Goal: Information Seeking & Learning: Learn about a topic

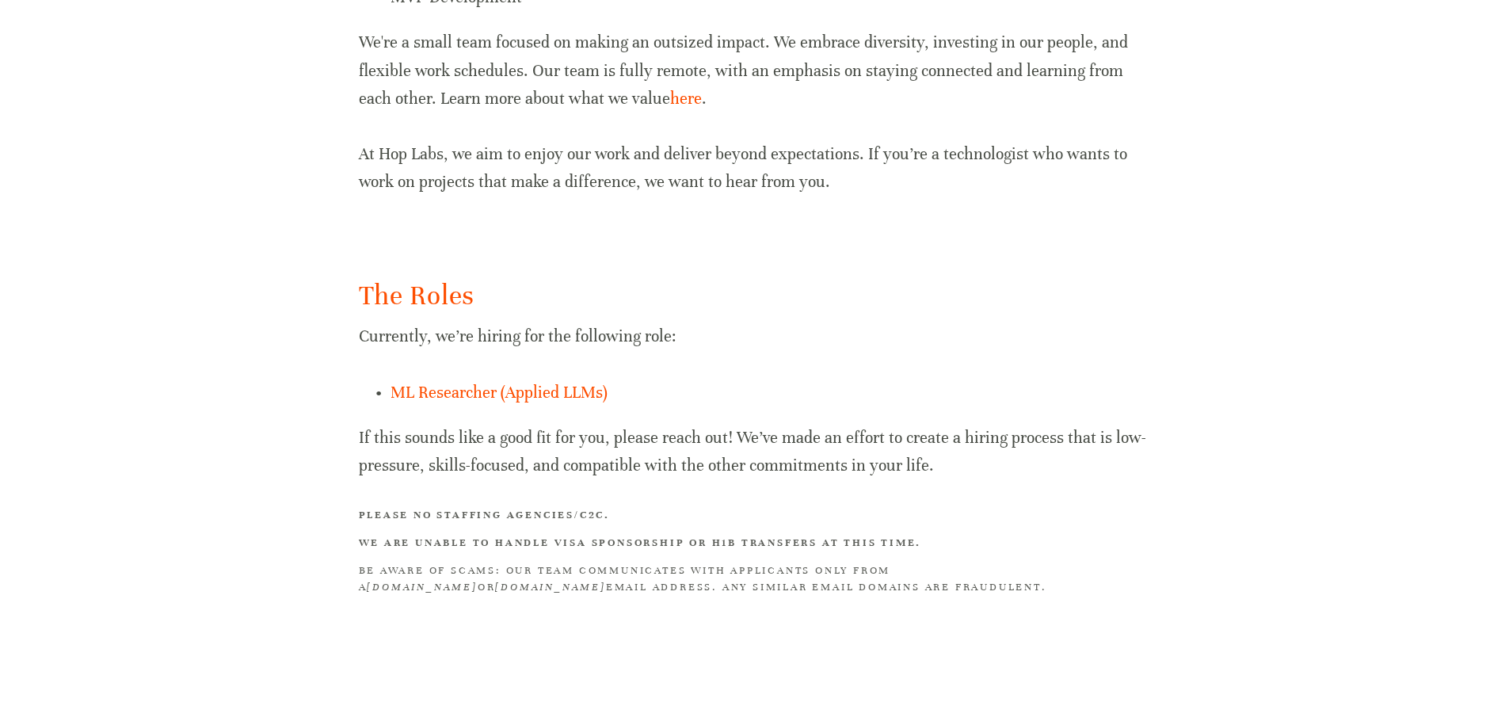
scroll to position [897, 0]
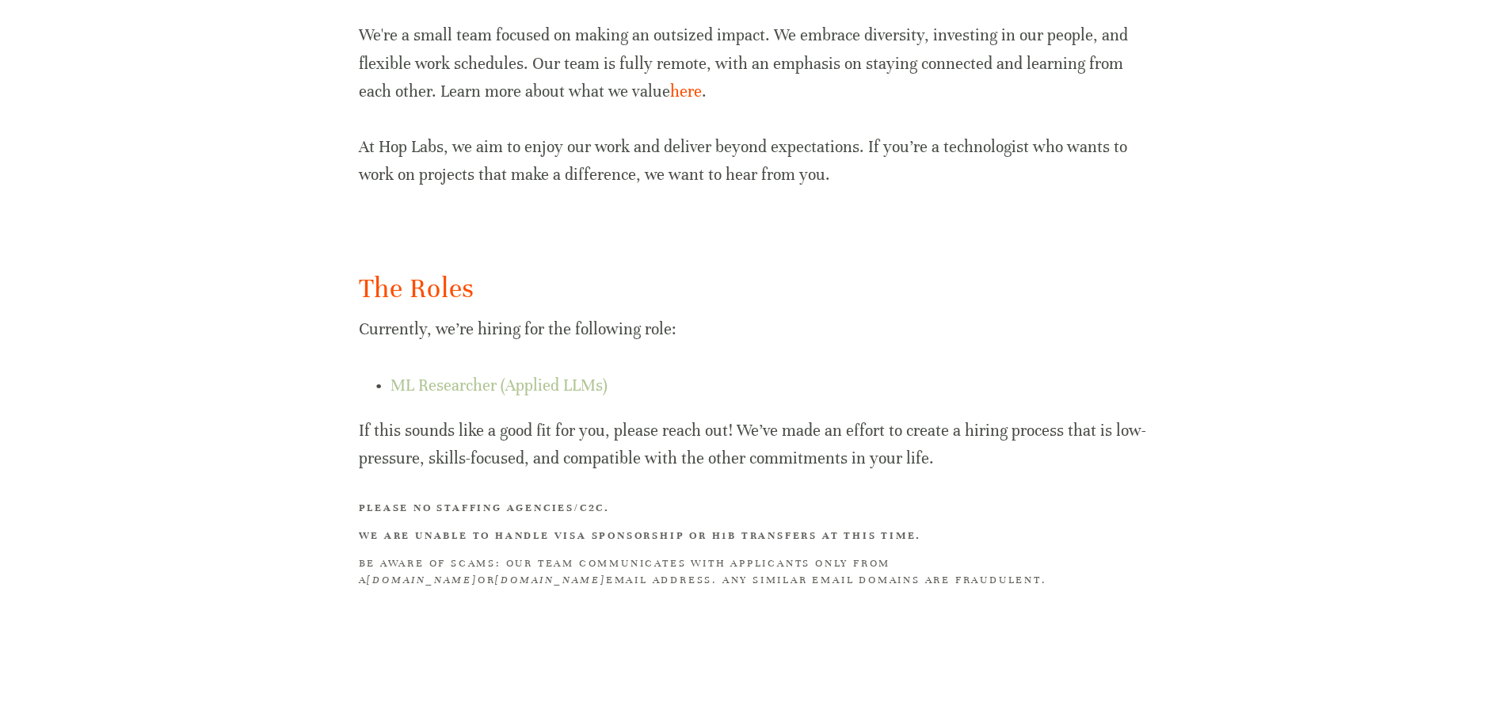
click at [455, 384] on link "ML Researcher (Applied LLMs)" at bounding box center [498, 385] width 217 height 20
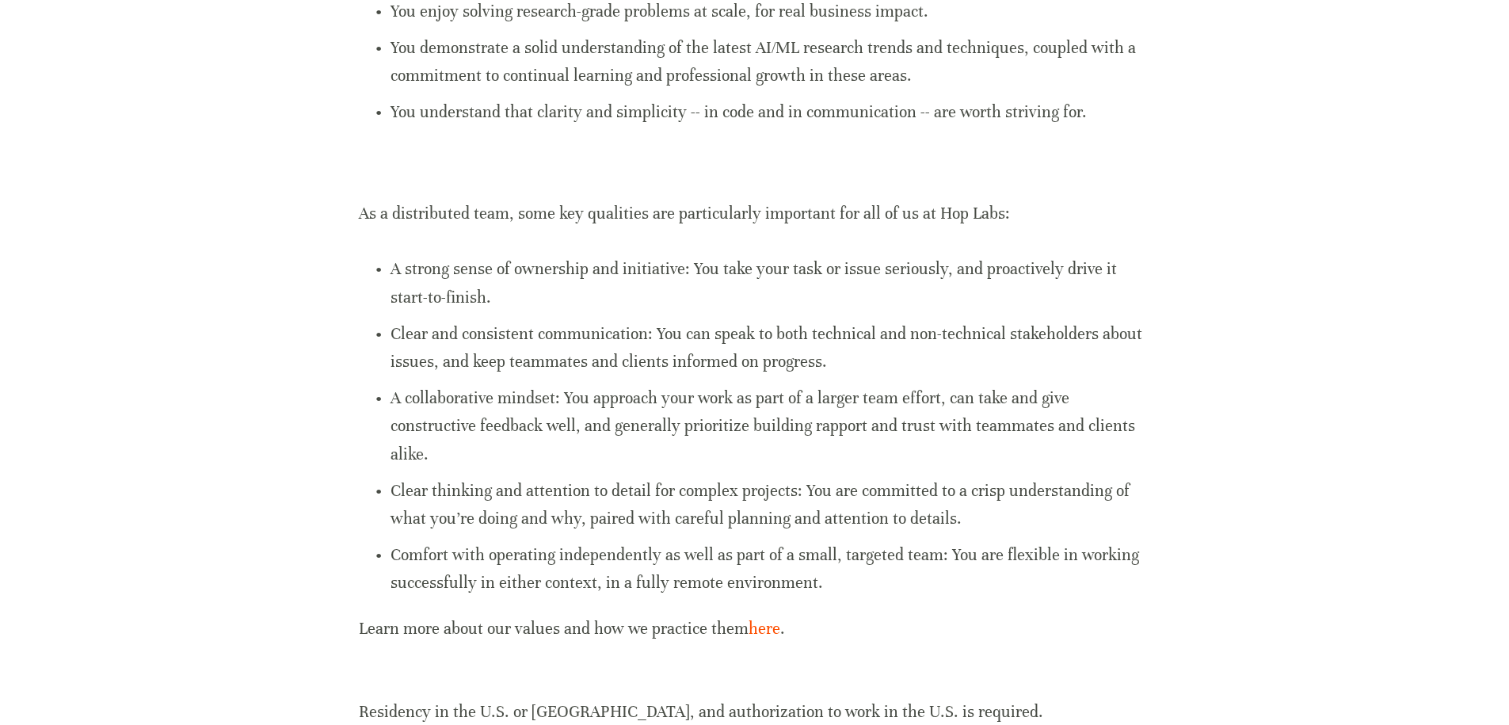
scroll to position [1046, 0]
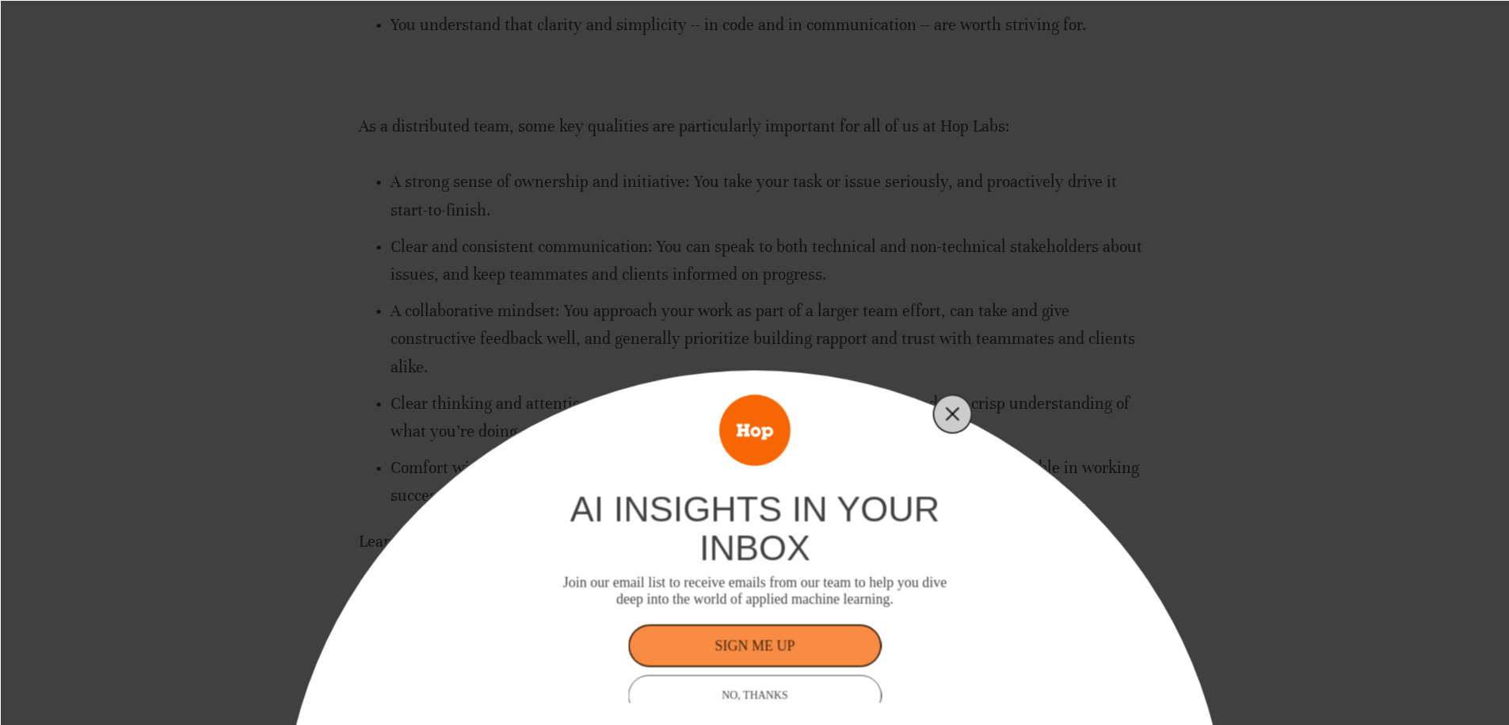
click at [957, 421] on button "Close" at bounding box center [953, 413] width 22 height 22
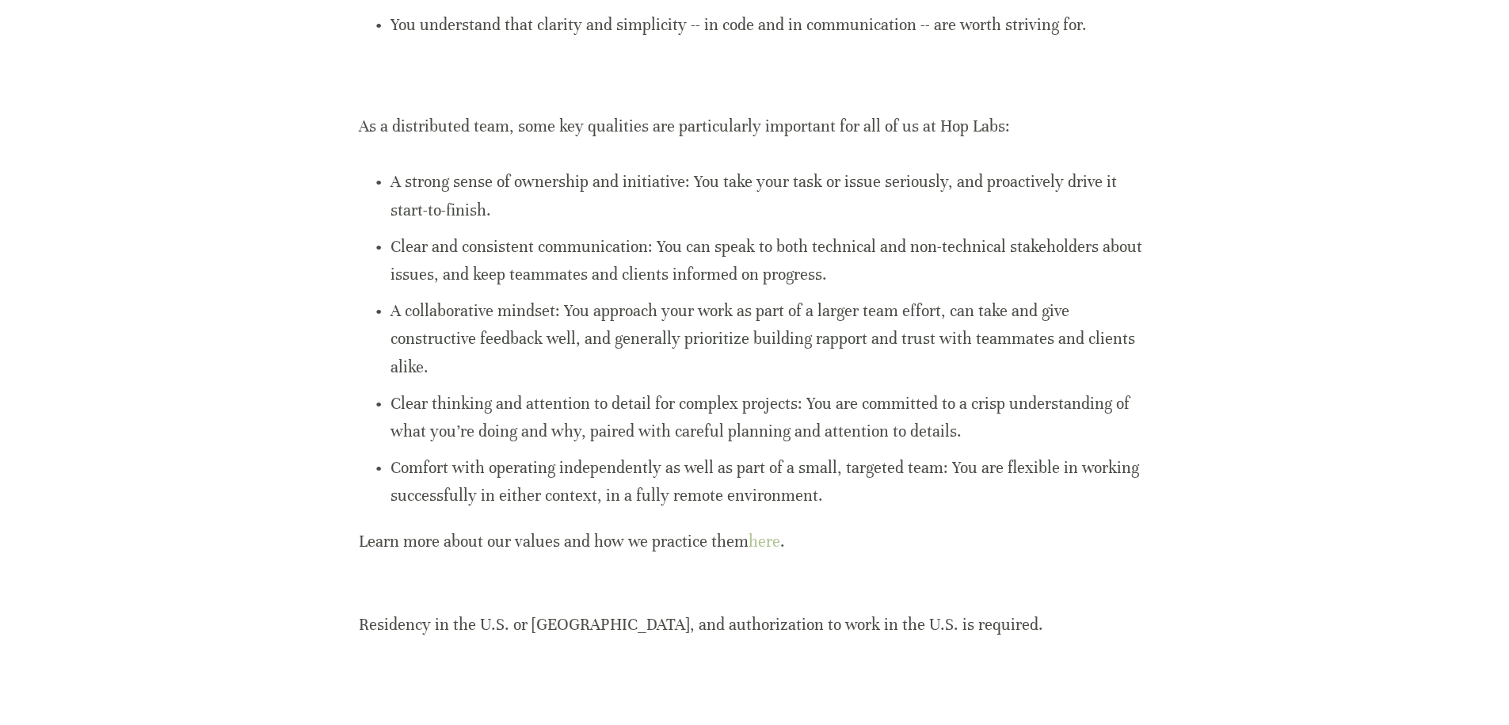
click at [771, 537] on link "here" at bounding box center [765, 541] width 32 height 20
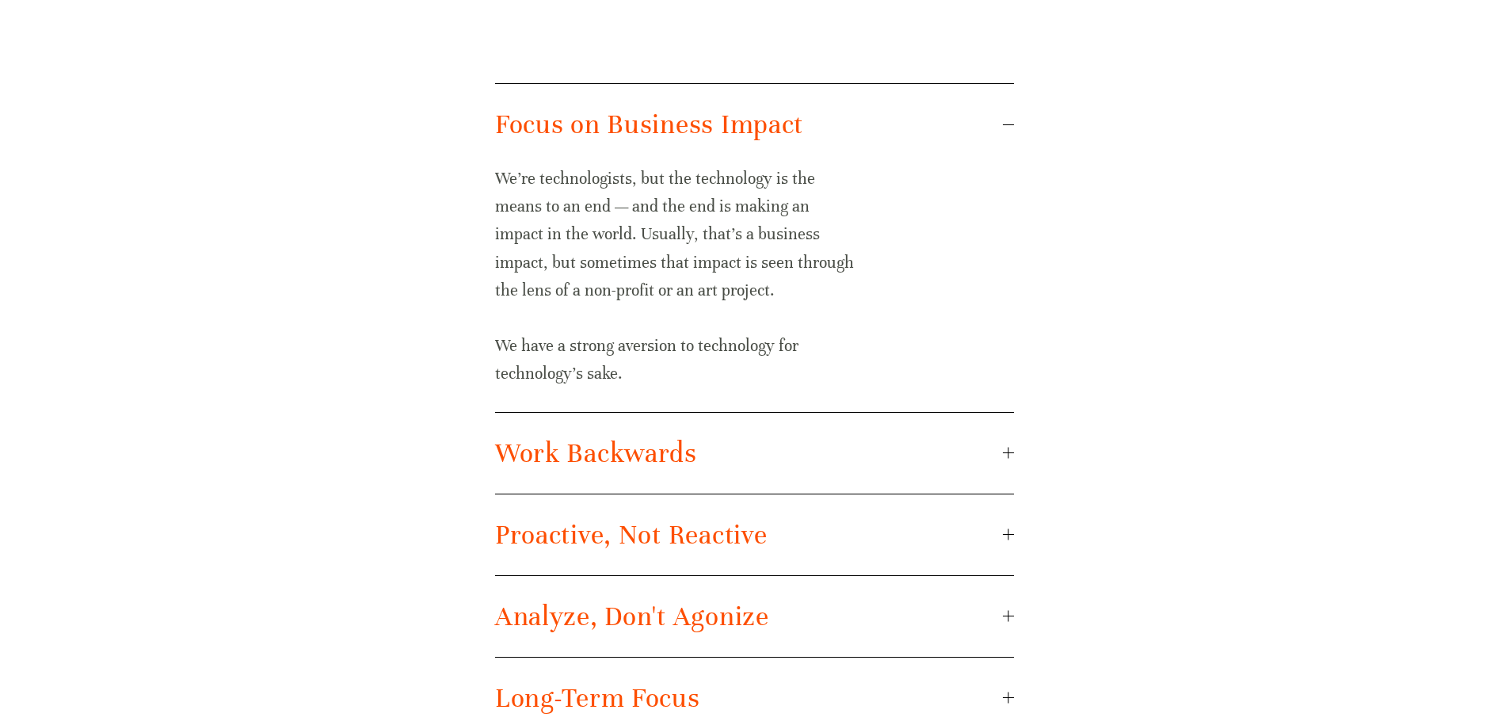
scroll to position [950, 0]
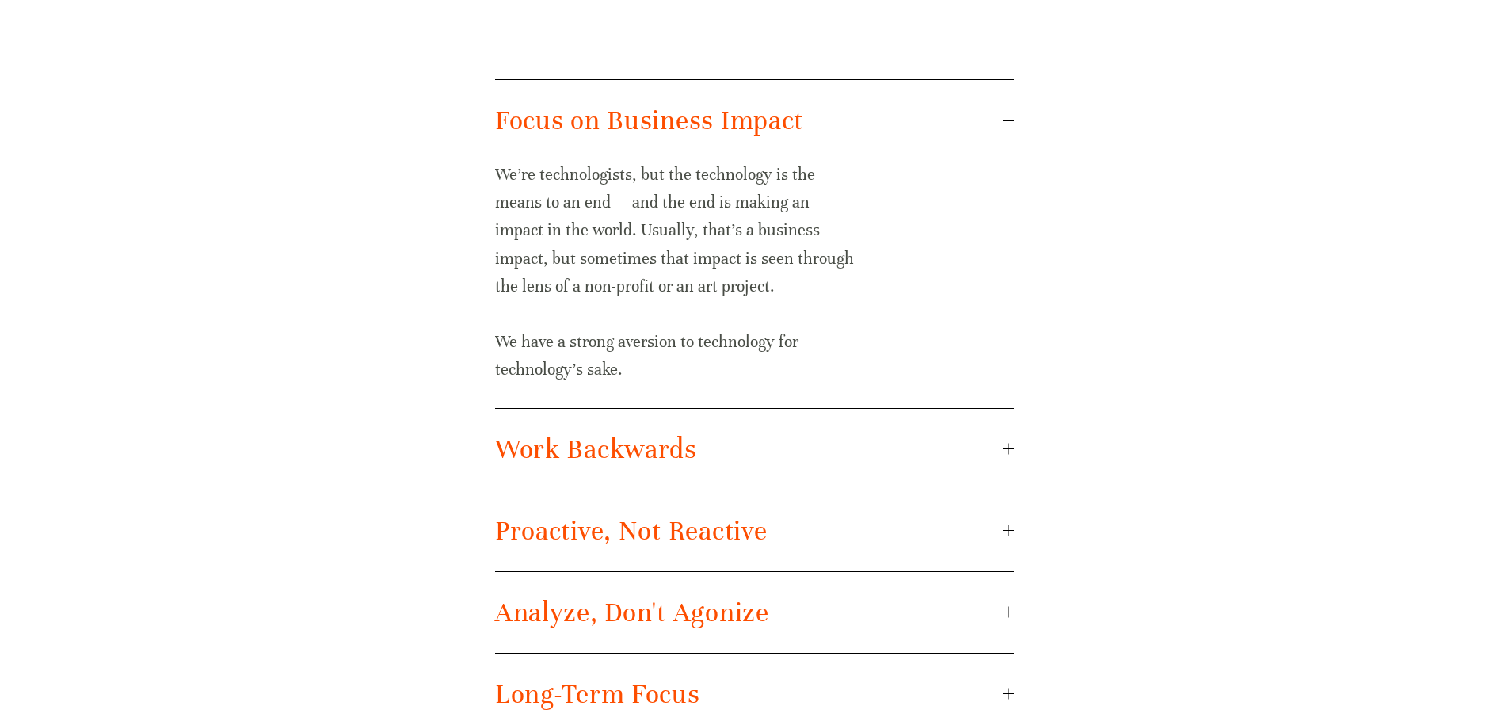
click at [1008, 444] on div at bounding box center [1008, 449] width 1 height 11
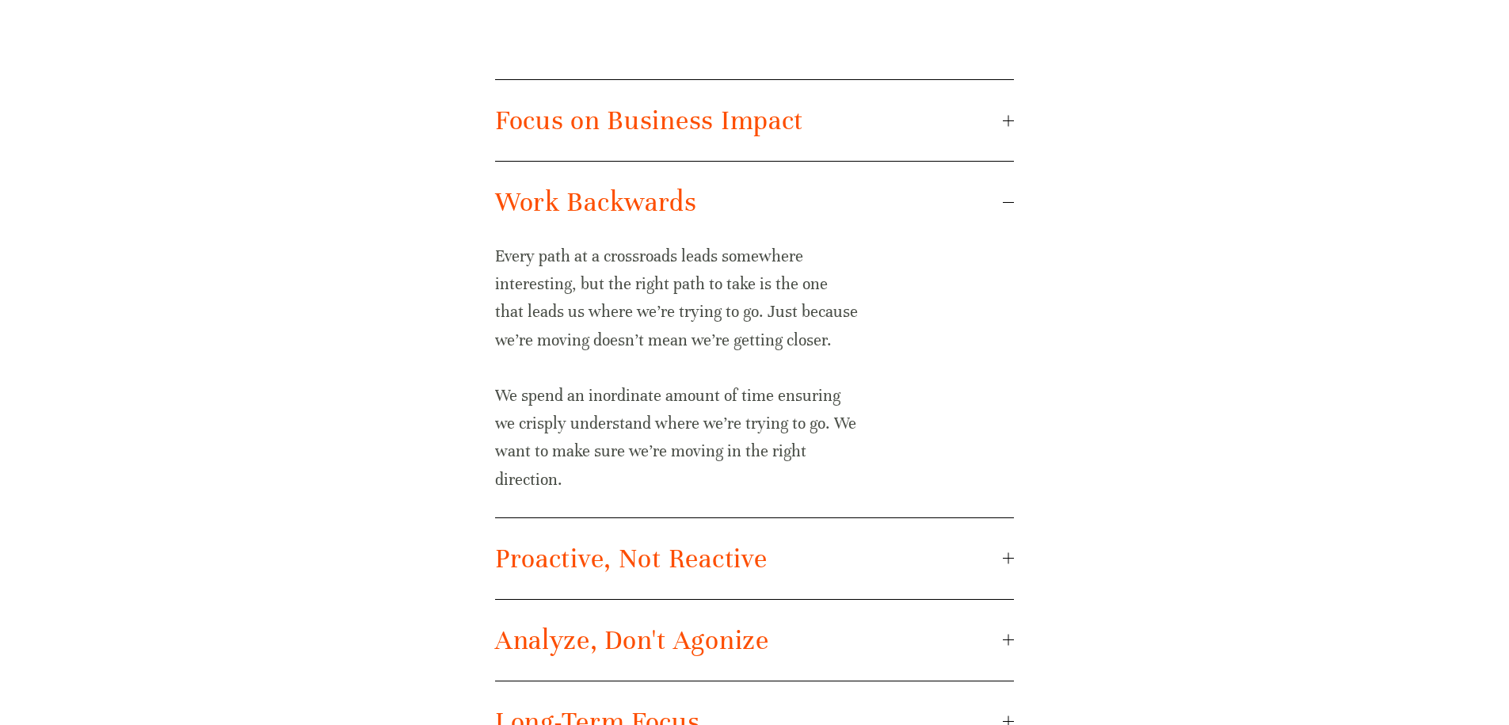
scroll to position [1046, 0]
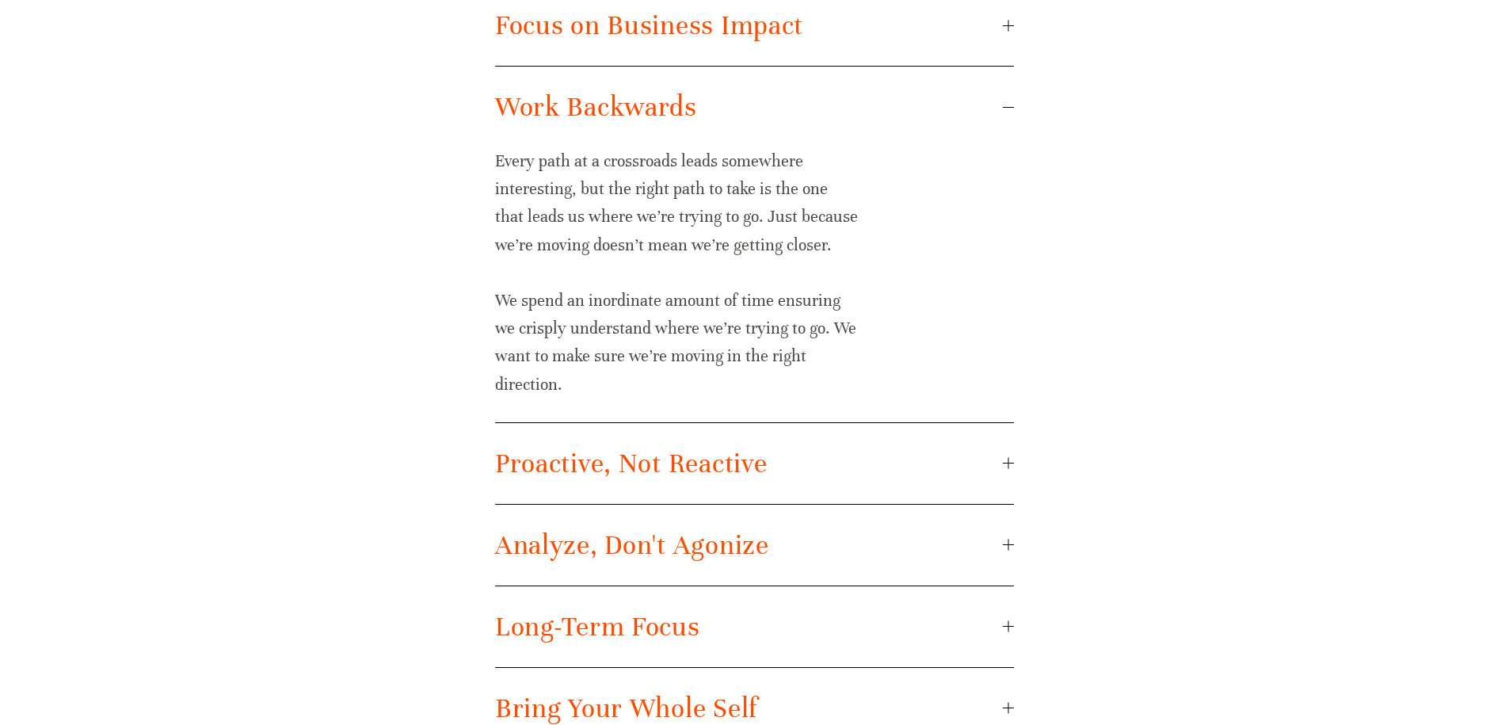
click at [1011, 461] on div at bounding box center [1008, 463] width 11 height 11
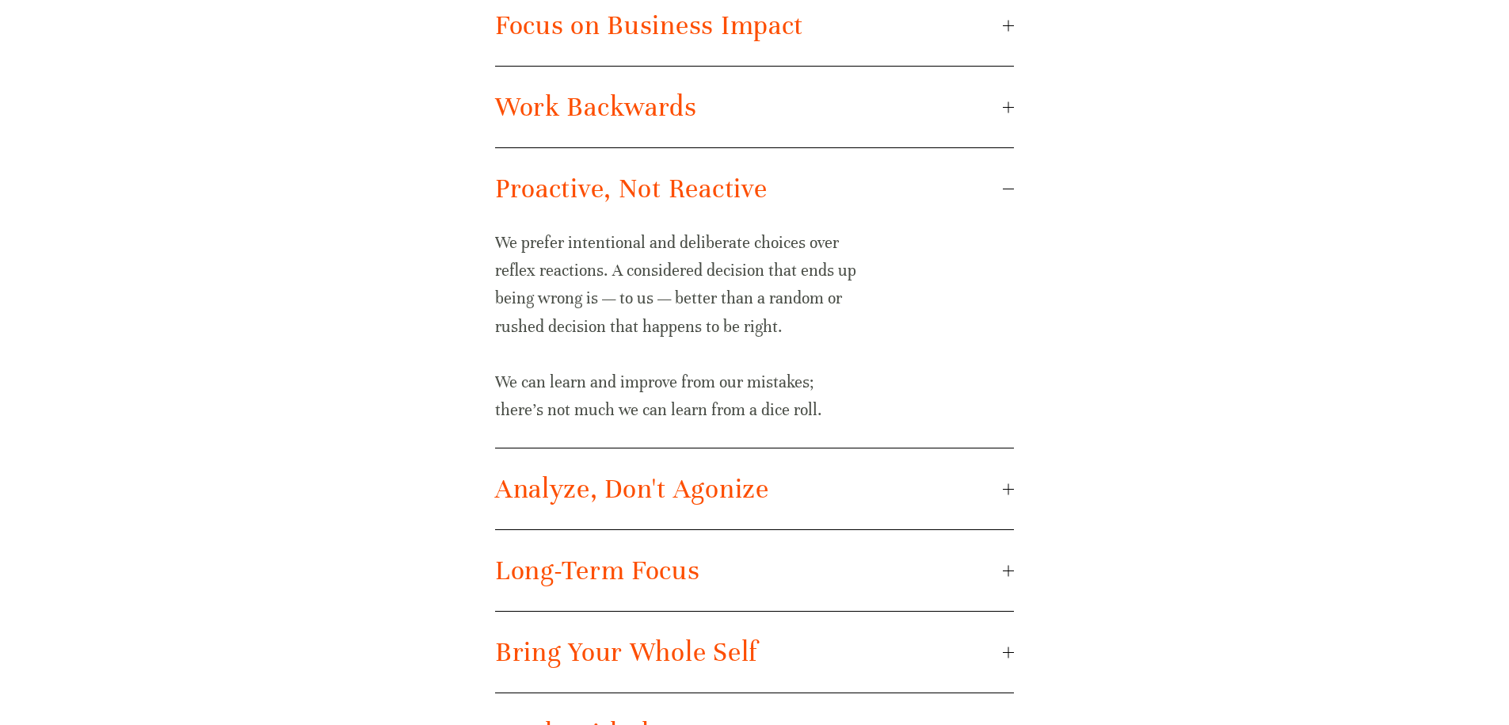
click at [997, 489] on span "Analyze, Don't Agonize" at bounding box center [749, 488] width 508 height 33
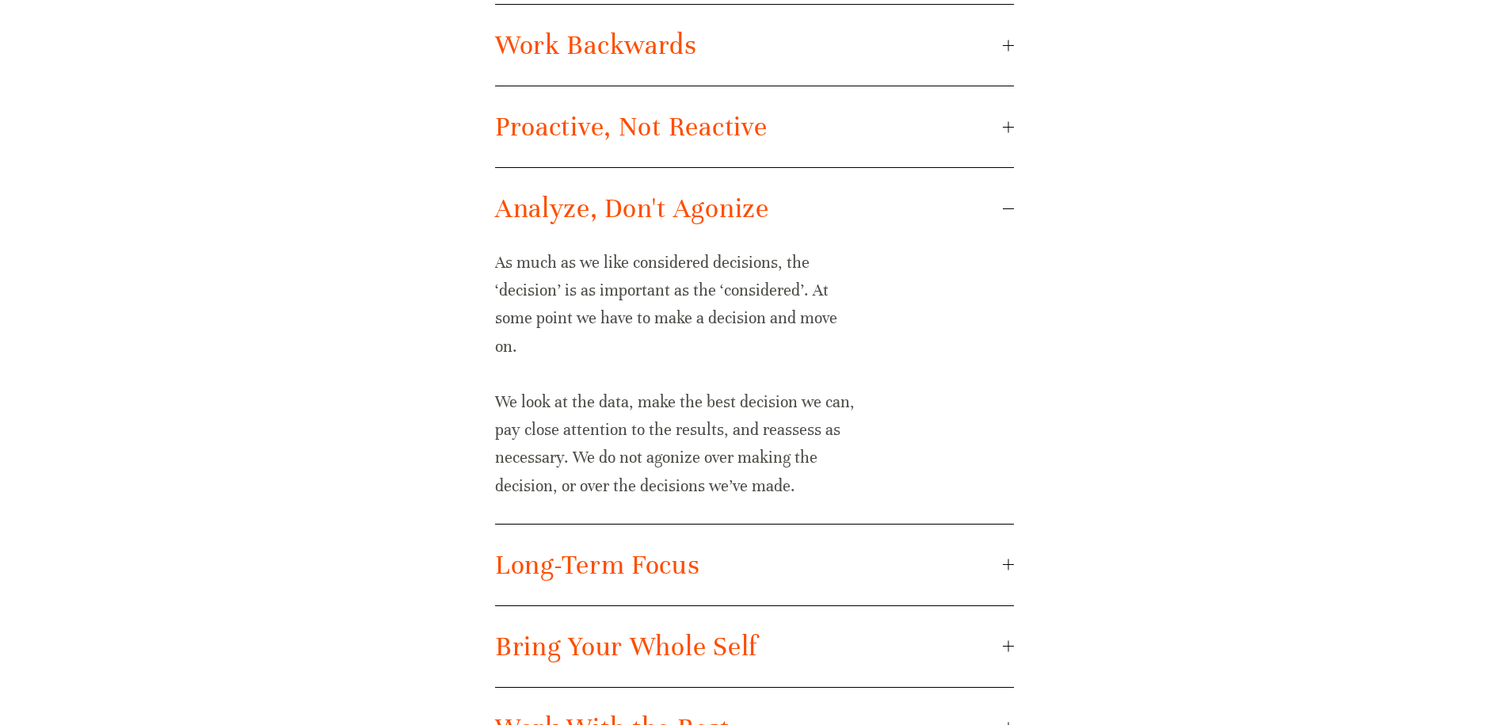
scroll to position [1141, 0]
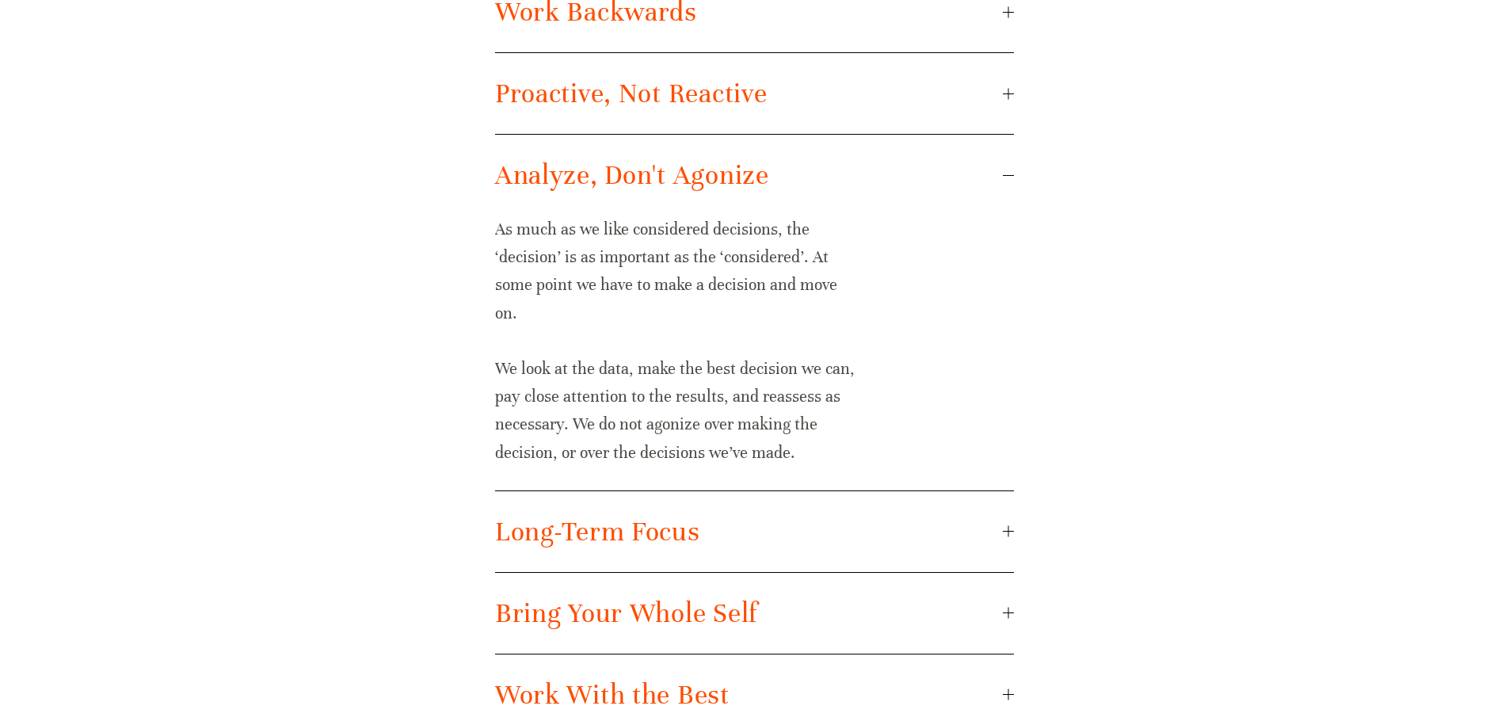
click at [1007, 532] on div at bounding box center [1008, 531] width 11 height 11
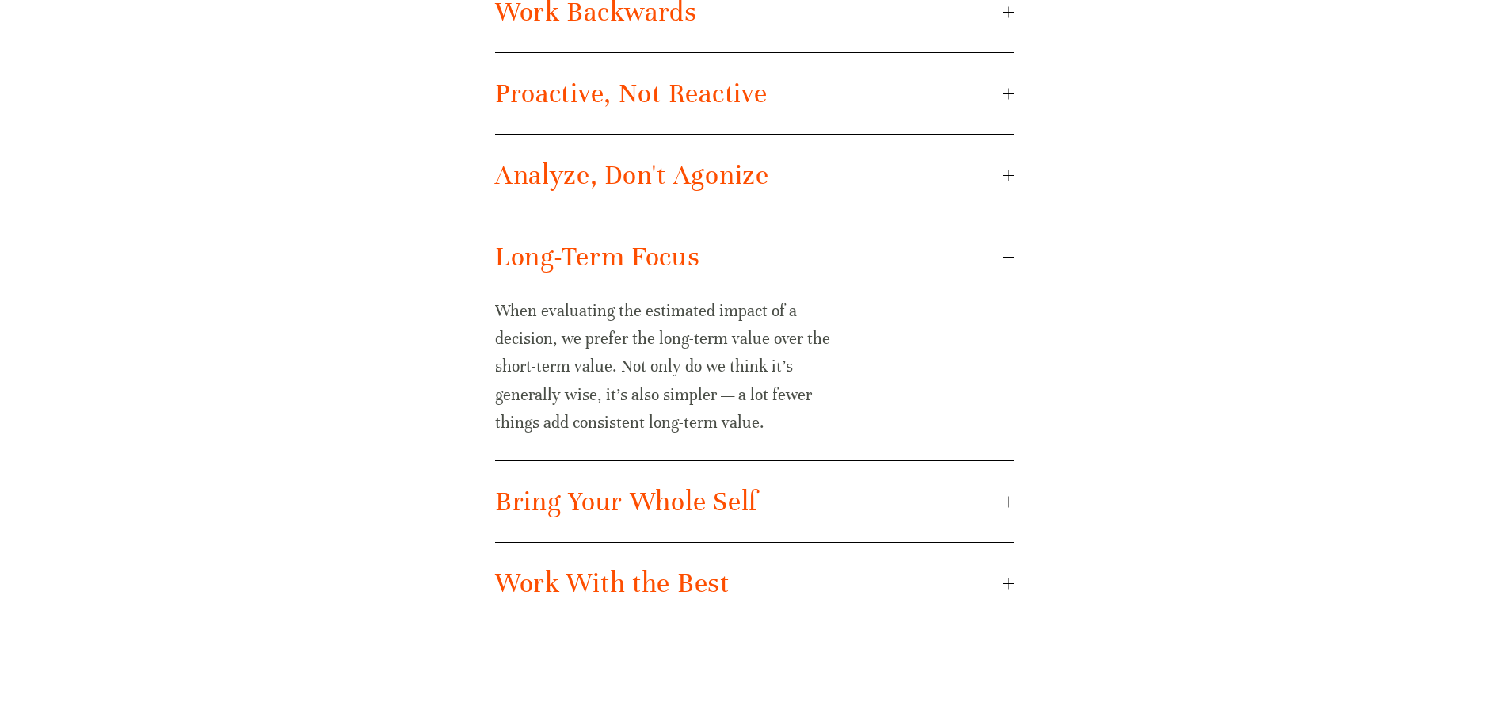
click at [1009, 502] on div at bounding box center [1008, 501] width 11 height 11
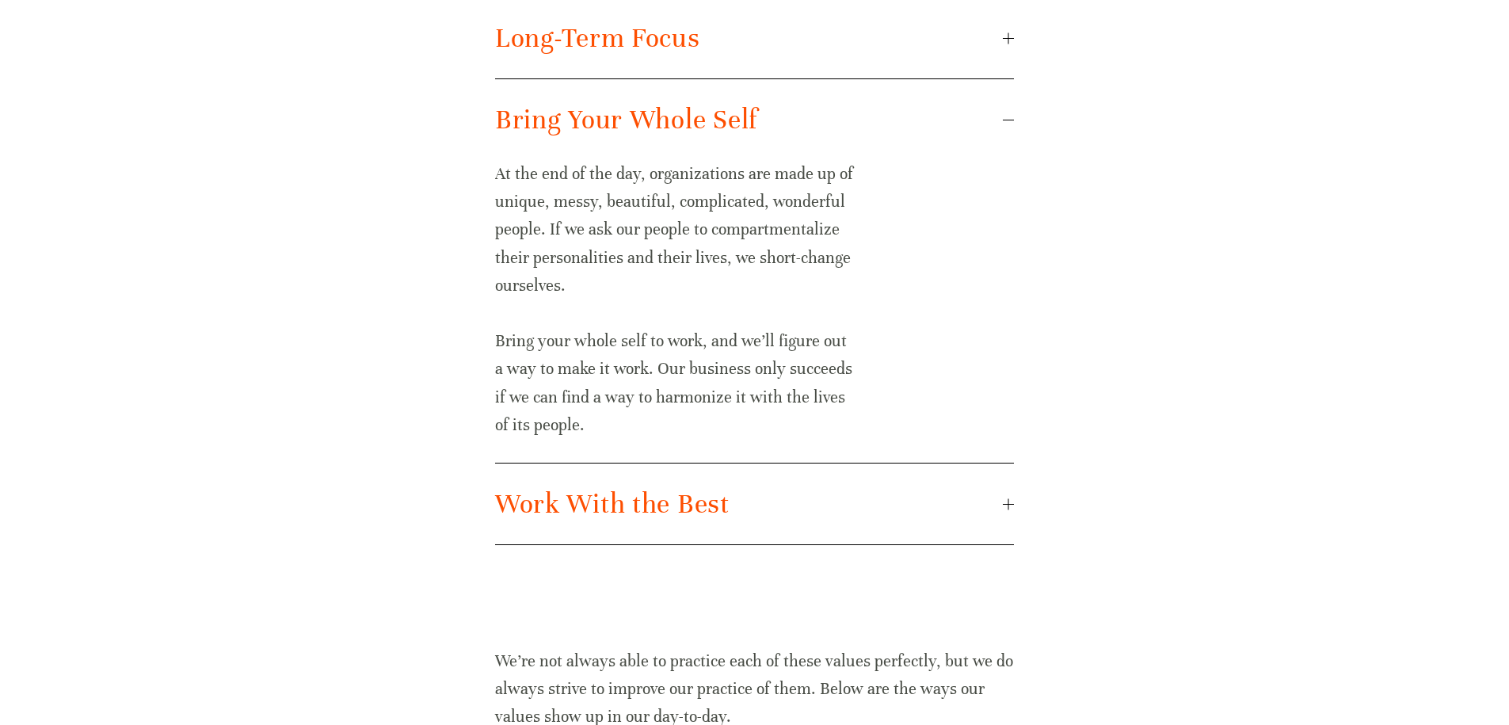
scroll to position [1426, 0]
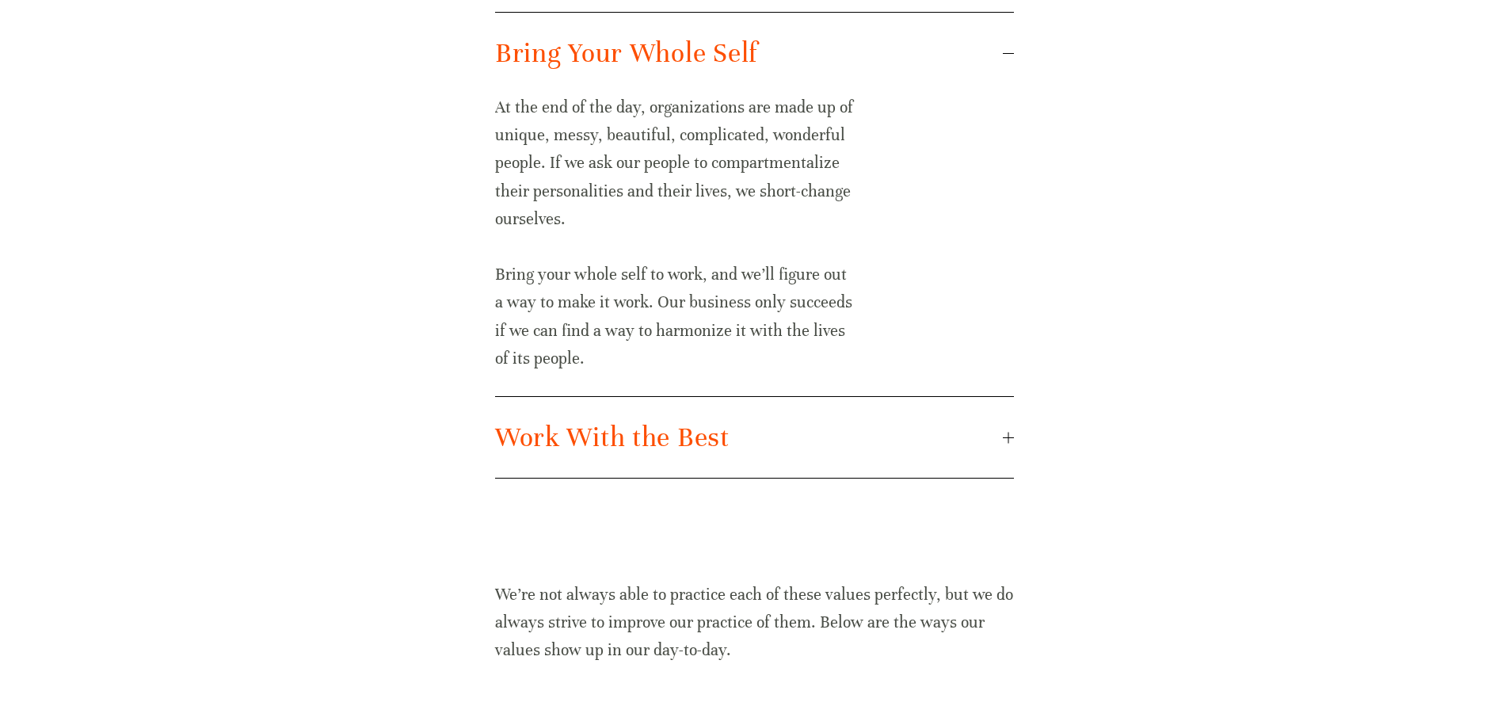
click at [1002, 440] on span "Work With the Best" at bounding box center [749, 437] width 508 height 33
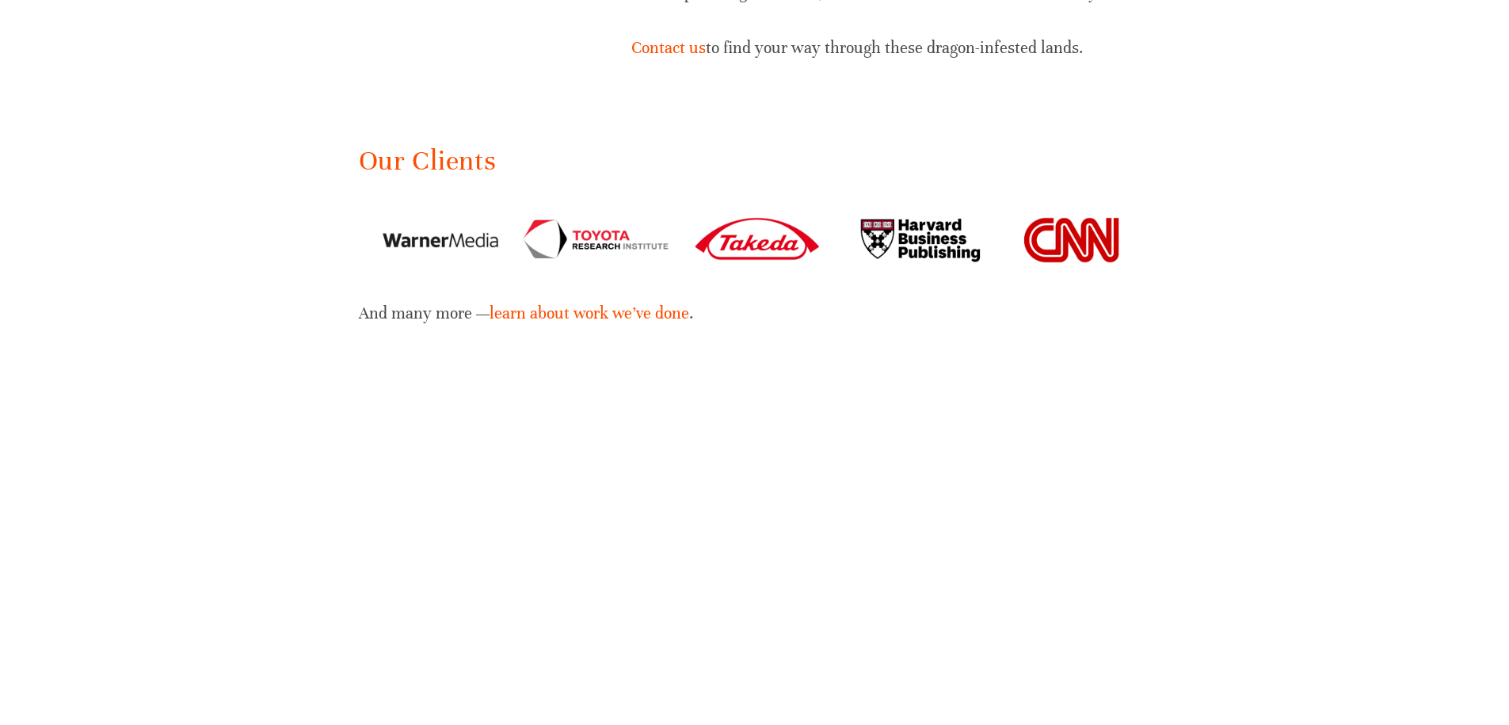
scroll to position [2566, 0]
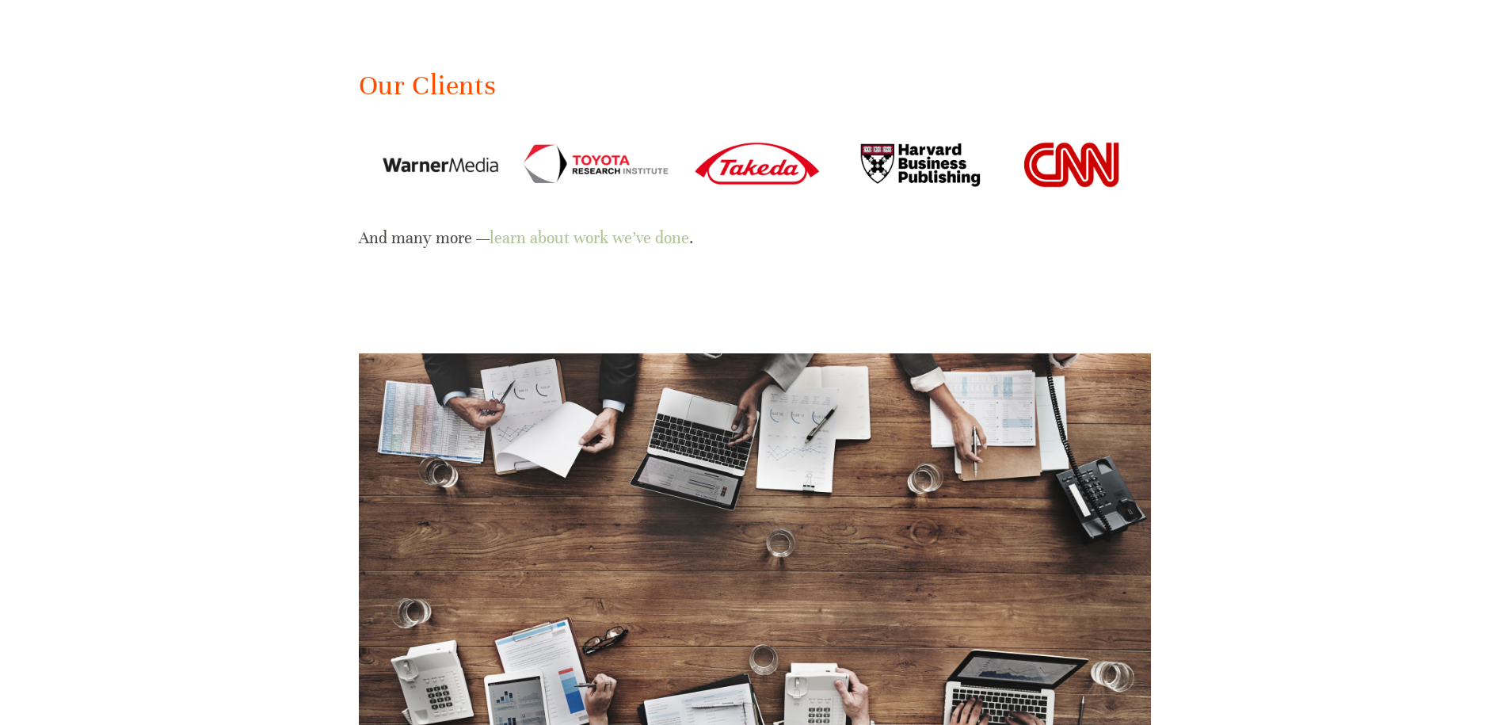
click at [669, 238] on link "learn about work we’ve done" at bounding box center [590, 238] width 200 height 20
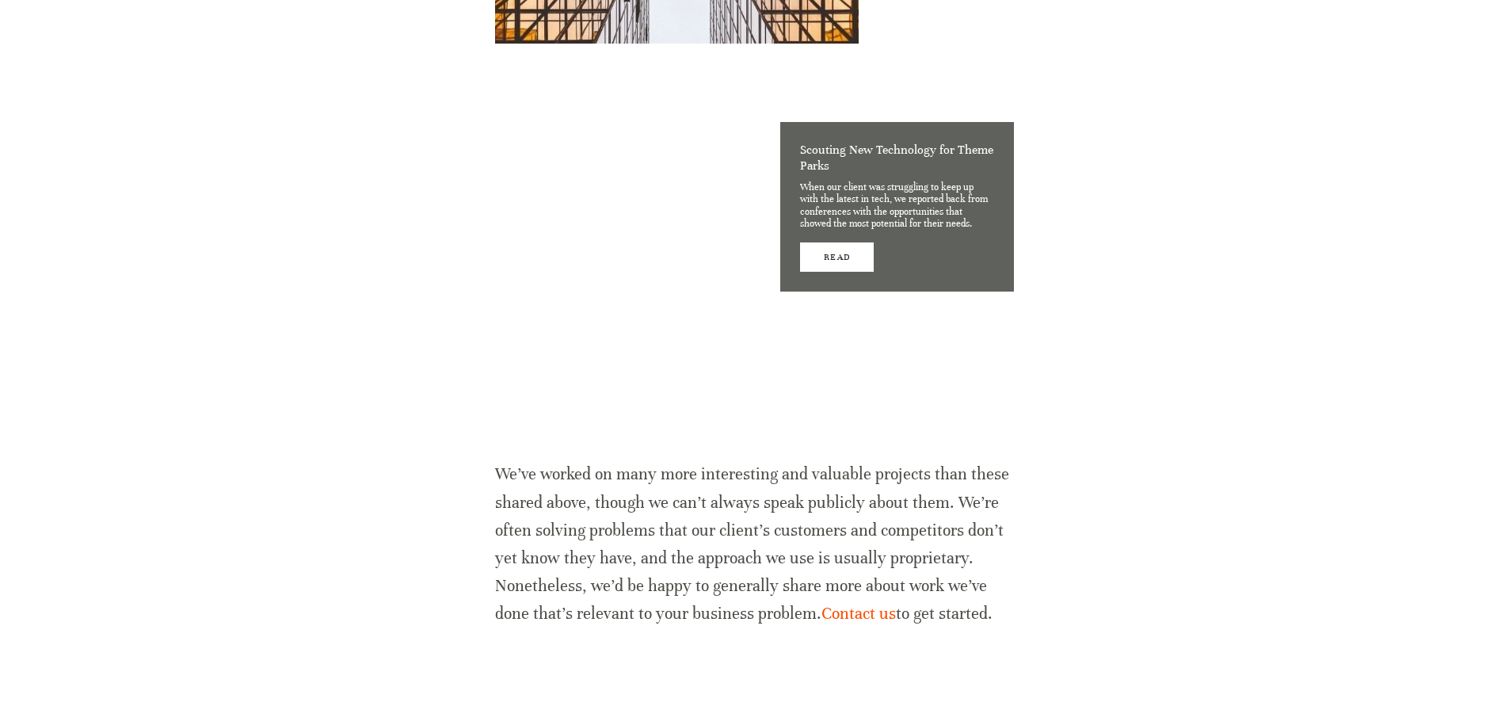
scroll to position [5823, 0]
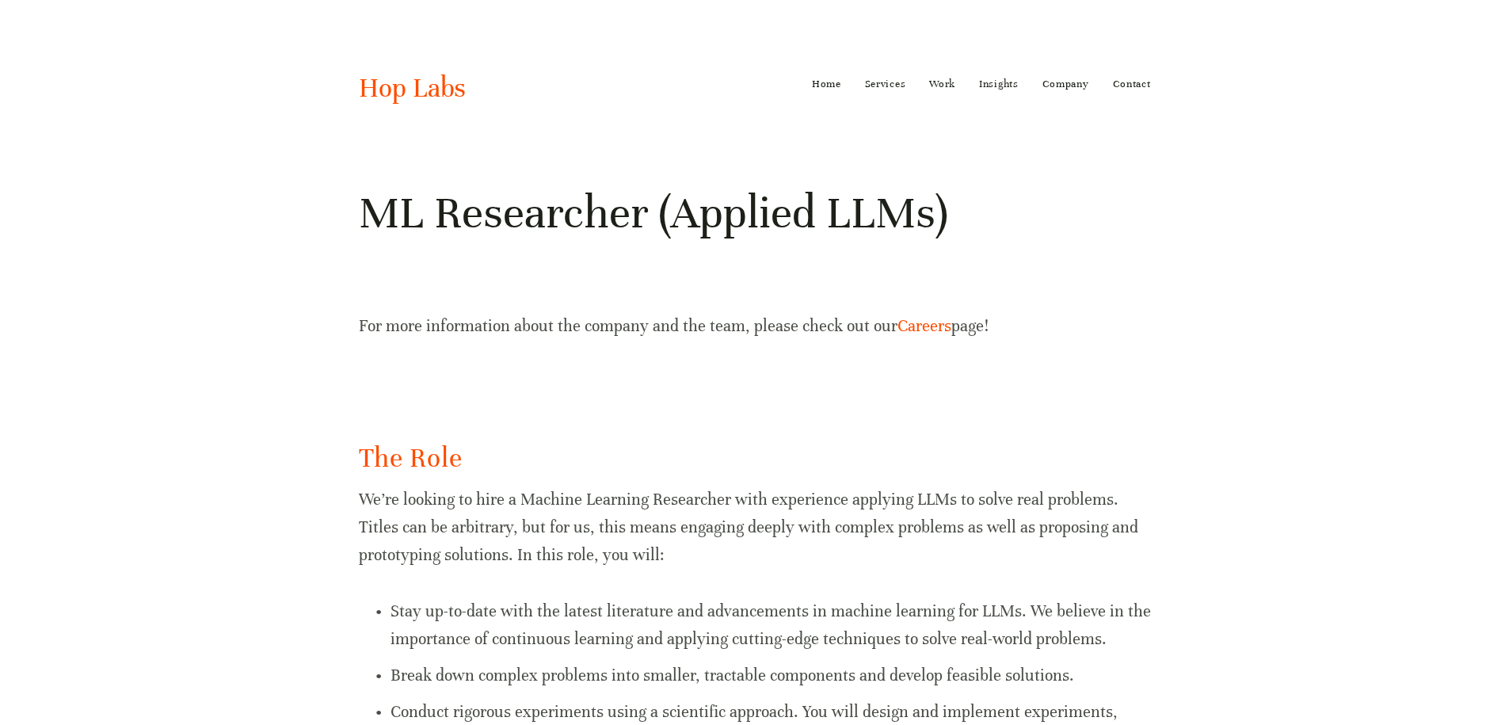
scroll to position [1046, 0]
